Goal: Task Accomplishment & Management: Manage account settings

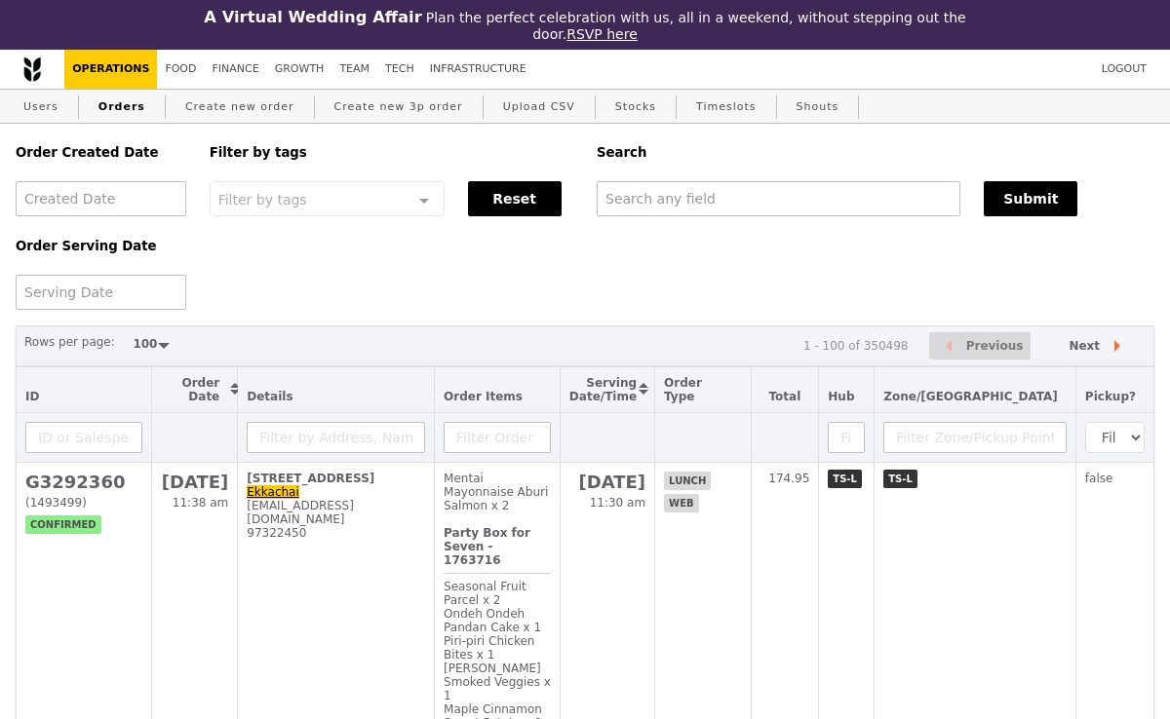
select select "100"
click at [656, 205] on input "text" at bounding box center [778, 198] width 364 height 35
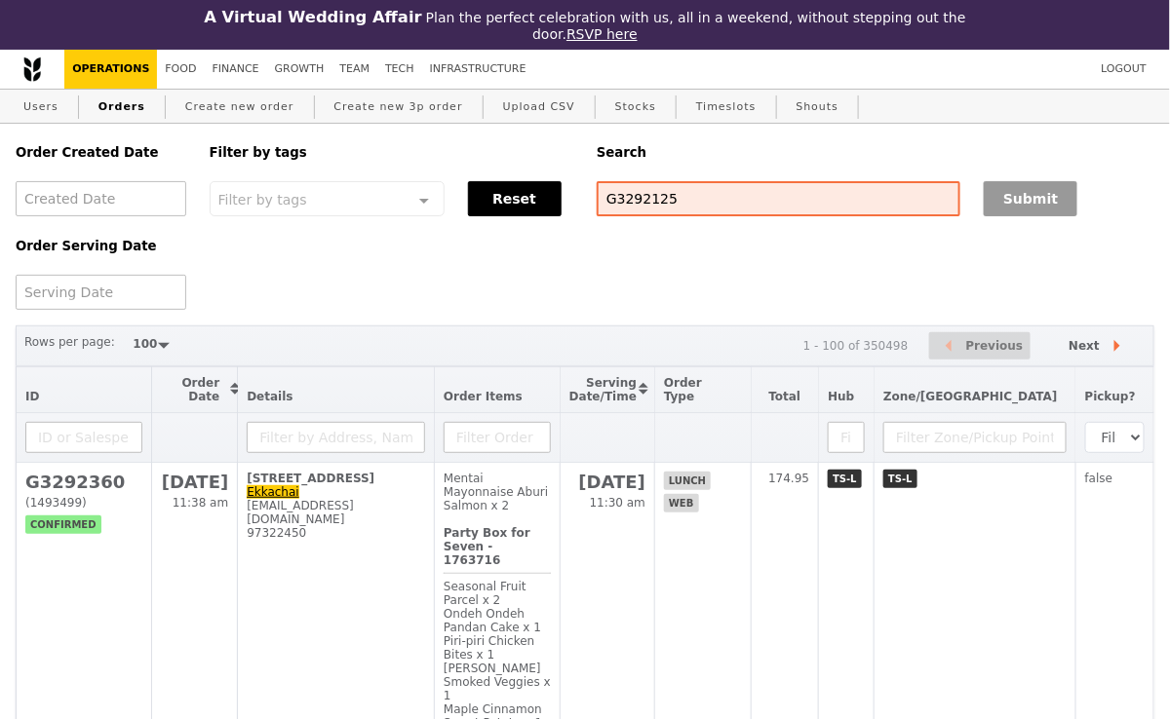
type input "G3292125"
click at [1047, 204] on button "Submit" at bounding box center [1030, 198] width 94 height 35
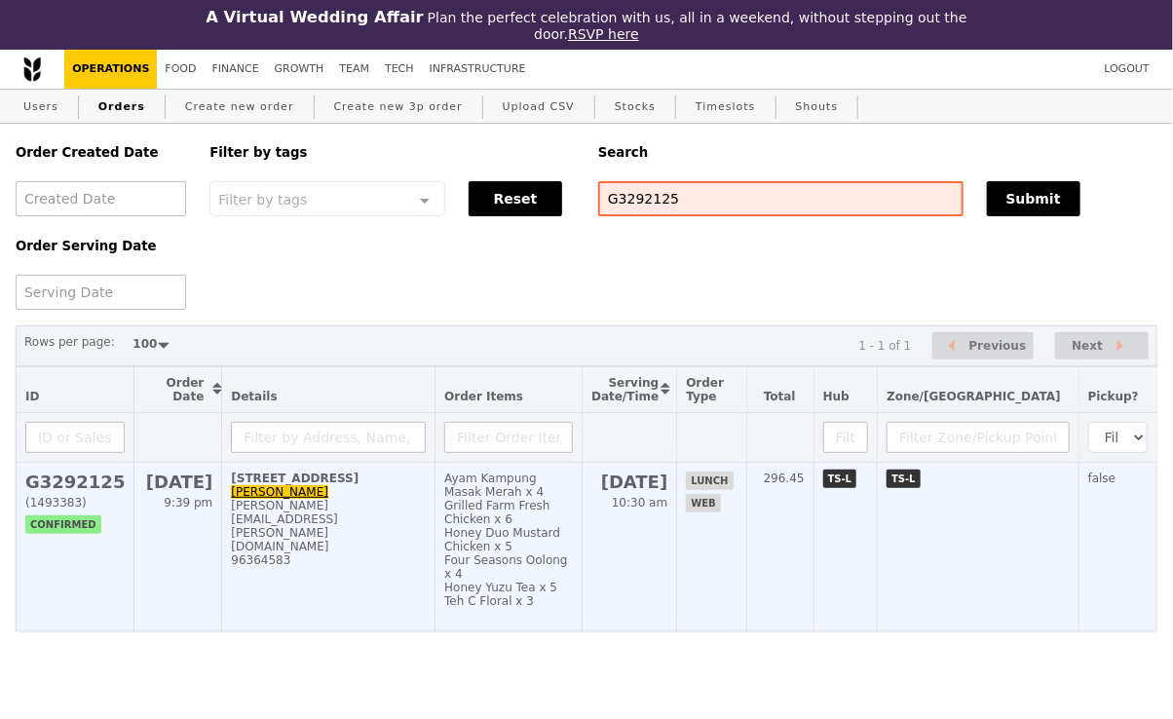
click at [401, 479] on div "[STREET_ADDRESS]" at bounding box center [328, 479] width 195 height 14
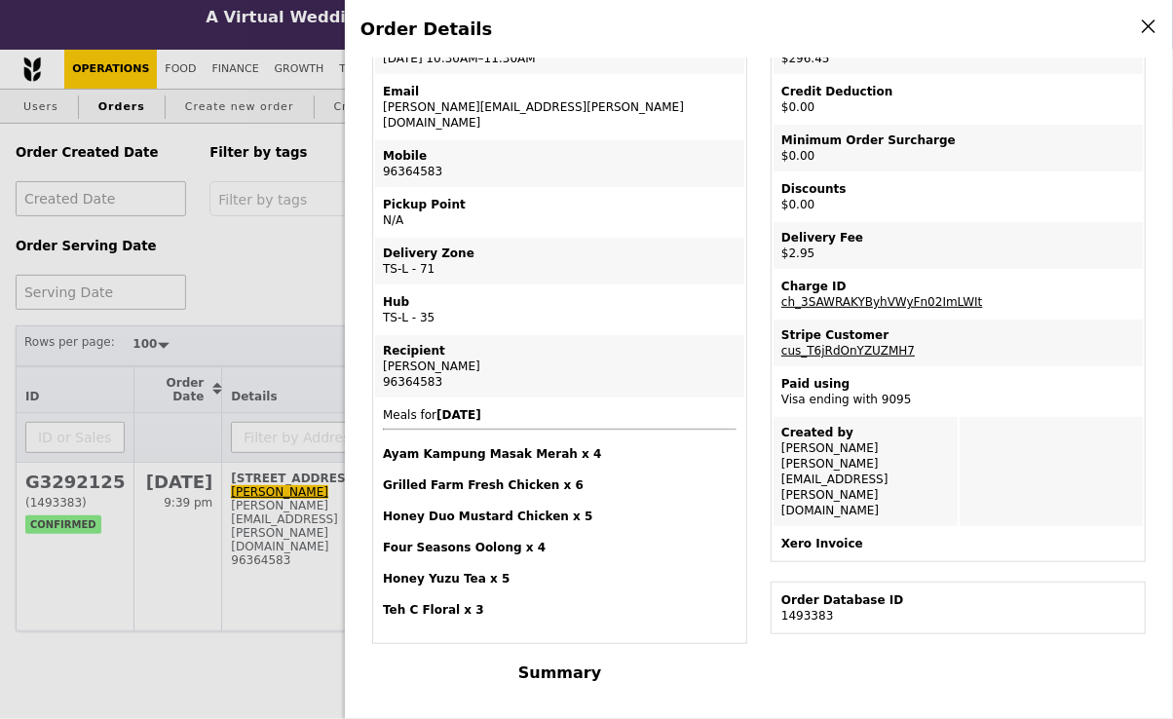
scroll to position [175, 0]
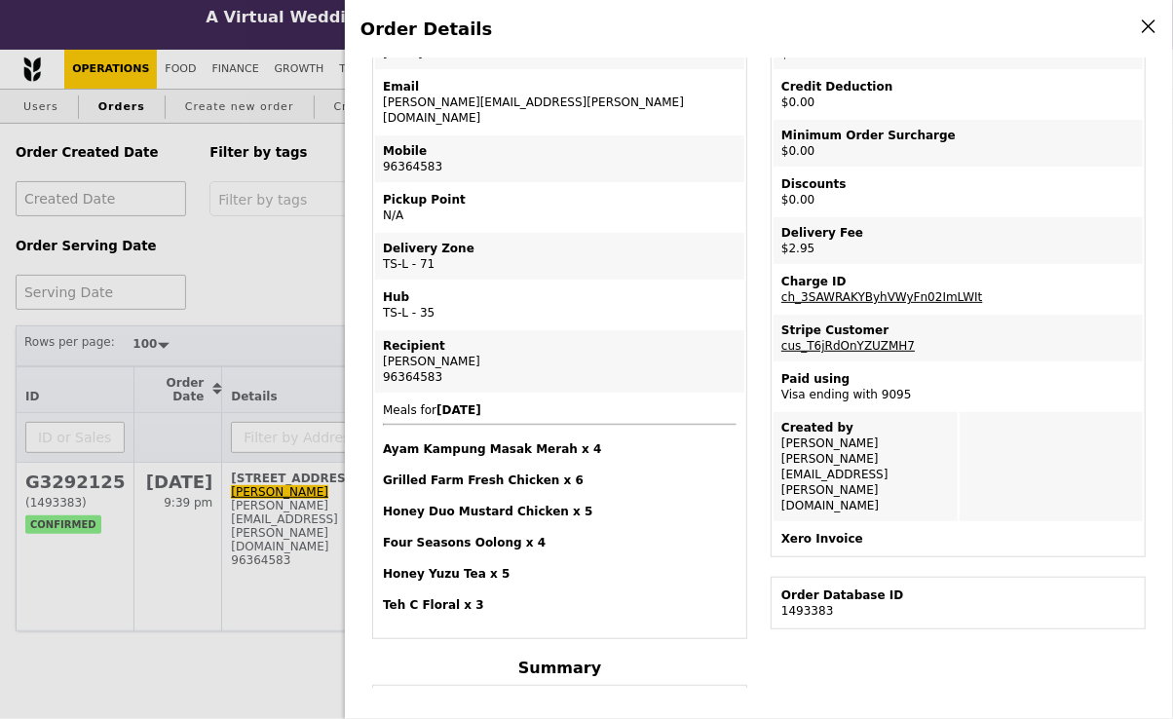
click at [279, 218] on div "Order Details Edit order Changelog Cancel Order ID G3292125 – View receipt | Pi…" at bounding box center [586, 359] width 1173 height 719
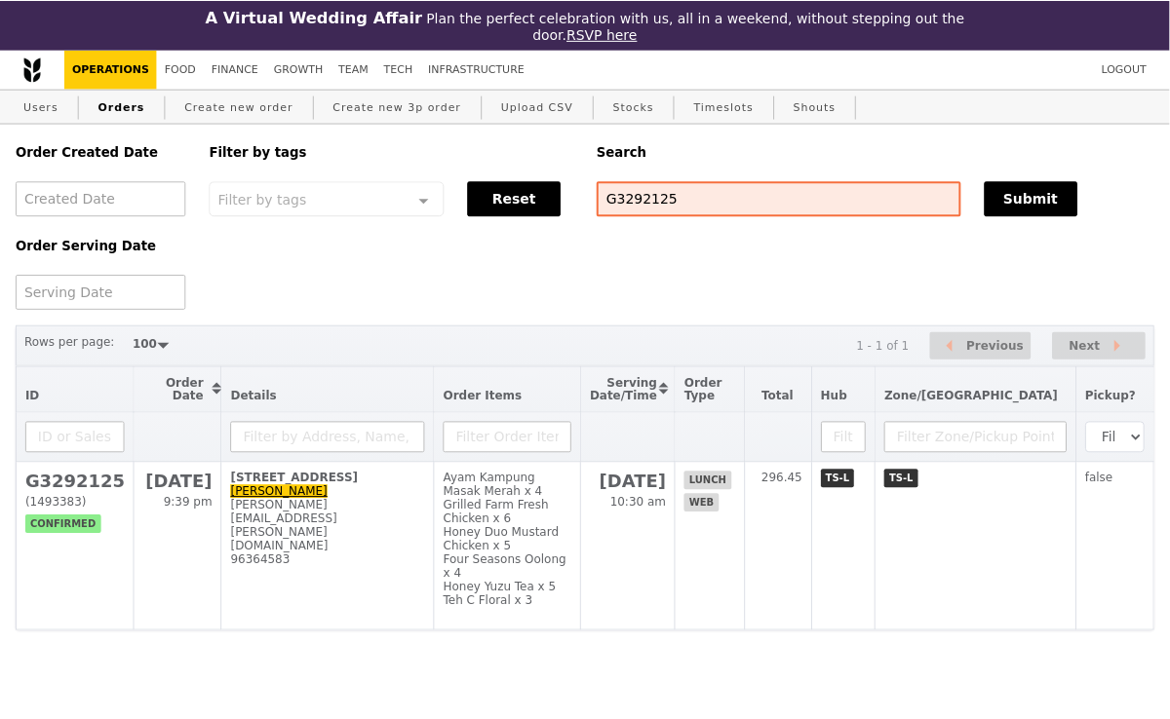
scroll to position [286, 0]
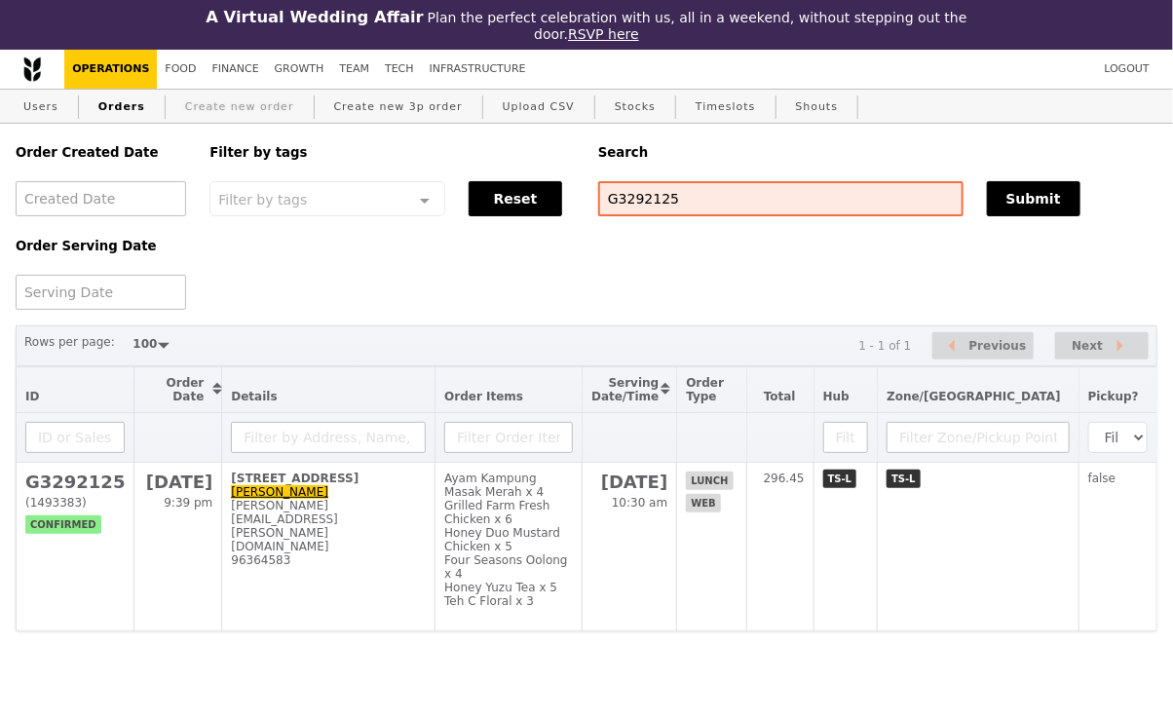
click at [232, 106] on link "Create new order" at bounding box center [239, 107] width 125 height 35
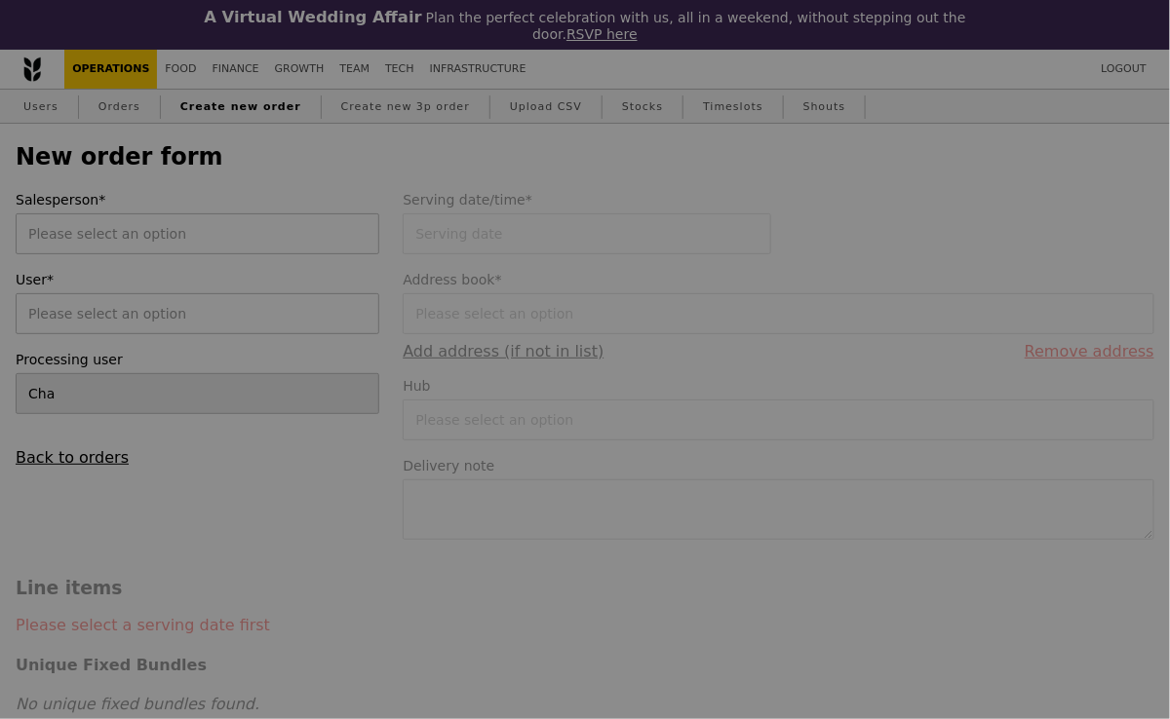
type input "Confirm"
